Goal: Navigation & Orientation: Find specific page/section

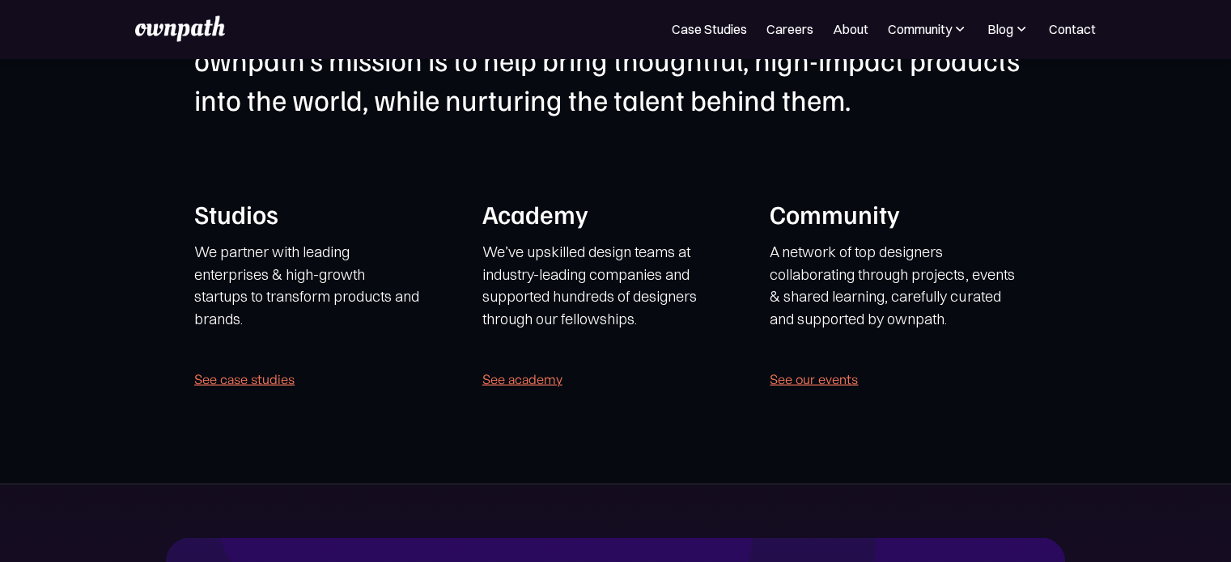
scroll to position [3191, 0]
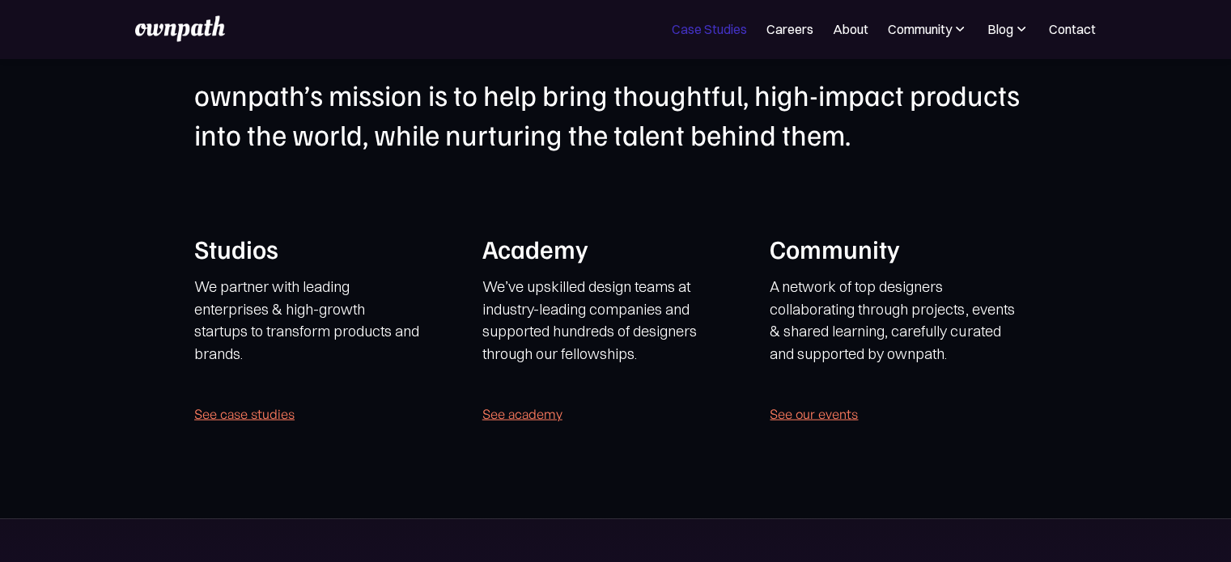
click at [699, 28] on link "Case Studies" at bounding box center [709, 28] width 75 height 19
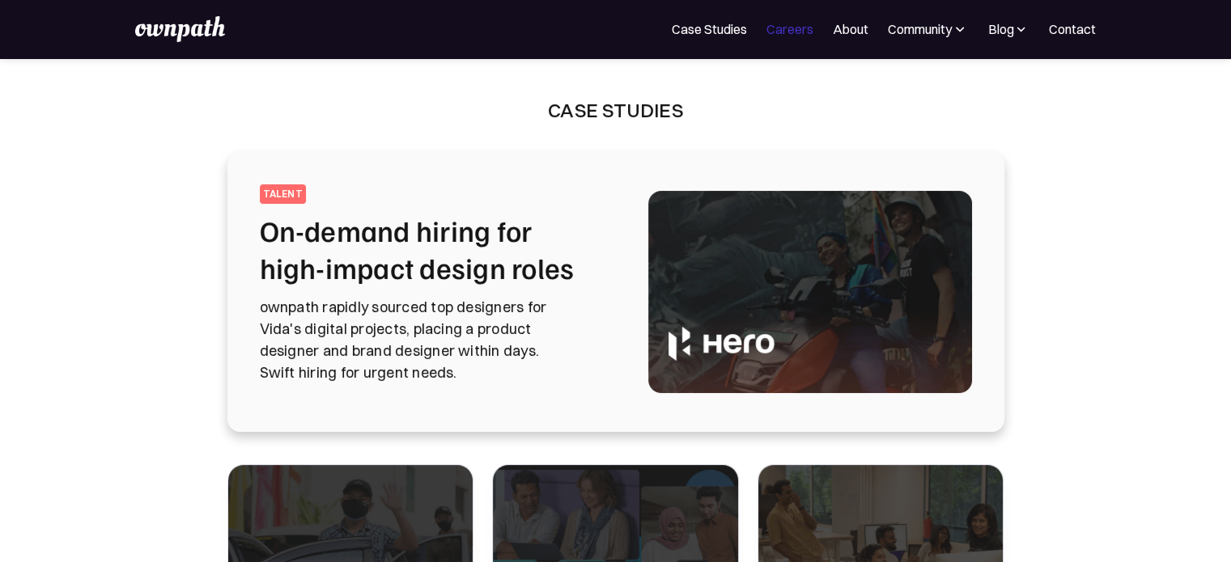
click at [782, 32] on link "Careers" at bounding box center [789, 28] width 47 height 19
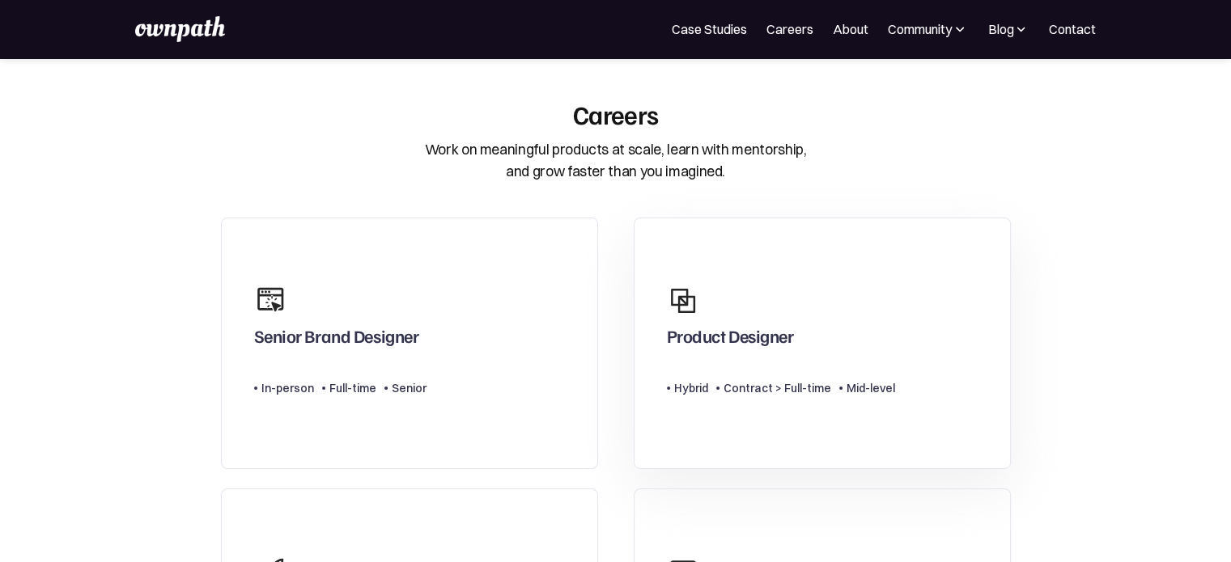
click at [715, 355] on div "Product Designer Type Level Hybrid Contract > Full-time Mid-level" at bounding box center [781, 343] width 228 height 133
